Goal: Task Accomplishment & Management: Manage account settings

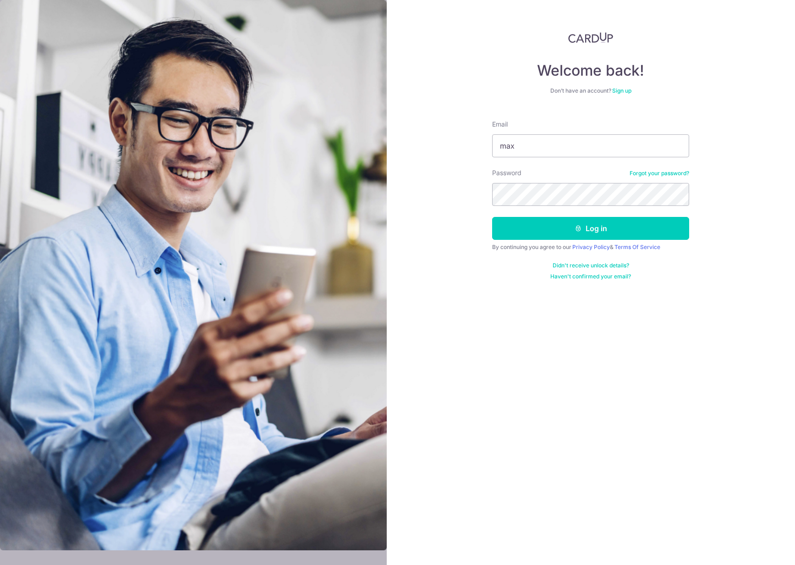
type input "[EMAIL_ADDRESS][DOMAIN_NAME]"
click at [615, 230] on button "Log in" at bounding box center [590, 228] width 197 height 23
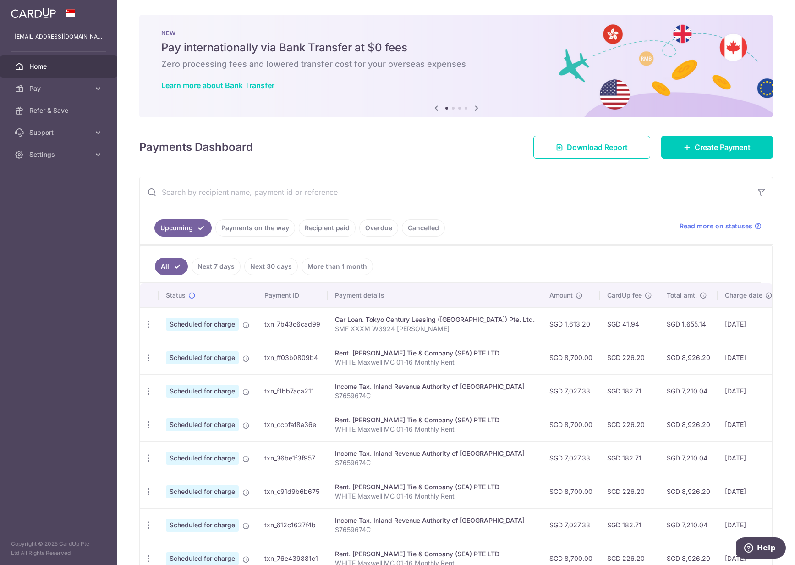
scroll to position [92, 0]
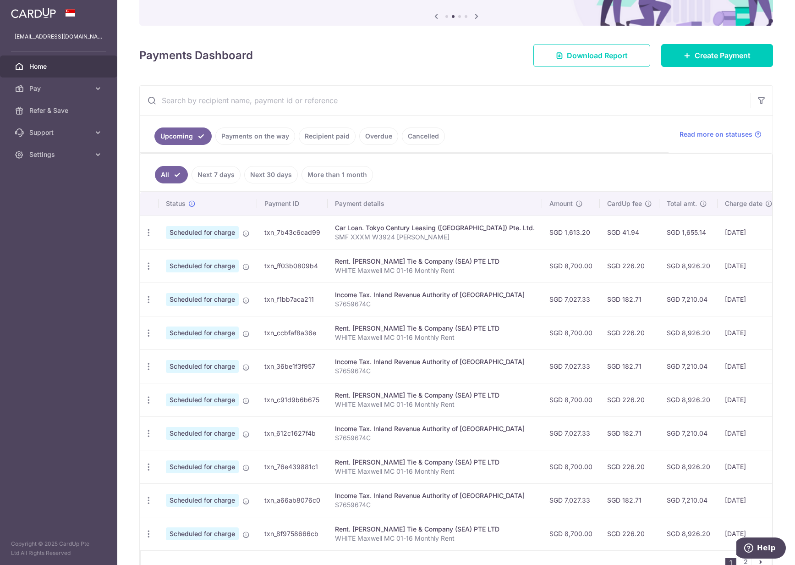
click at [326, 137] on link "Recipient paid" at bounding box center [327, 135] width 57 height 17
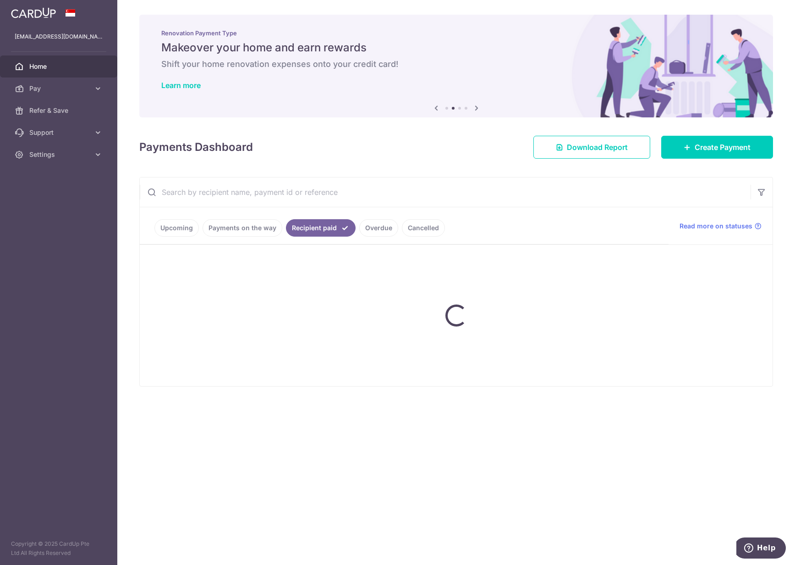
scroll to position [0, 0]
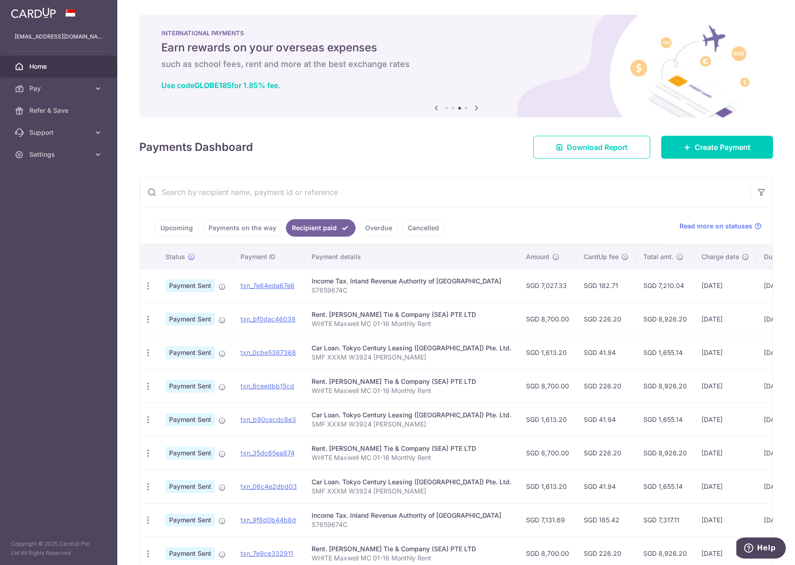
click at [513, 219] on ul "Upcoming Payments on the way Recipient paid Overdue Cancelled" at bounding box center [404, 225] width 529 height 37
click at [98, 155] on icon at bounding box center [97, 154] width 9 height 9
click at [49, 196] on span "Logout" at bounding box center [59, 198] width 60 height 9
